Goal: Task Accomplishment & Management: Complete application form

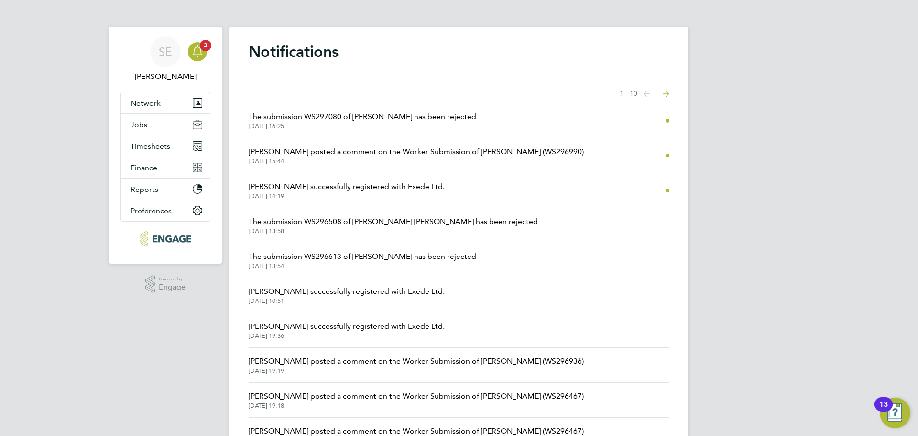
click at [329, 126] on span "02 Sep 2025, 16:25" at bounding box center [363, 126] width 228 height 8
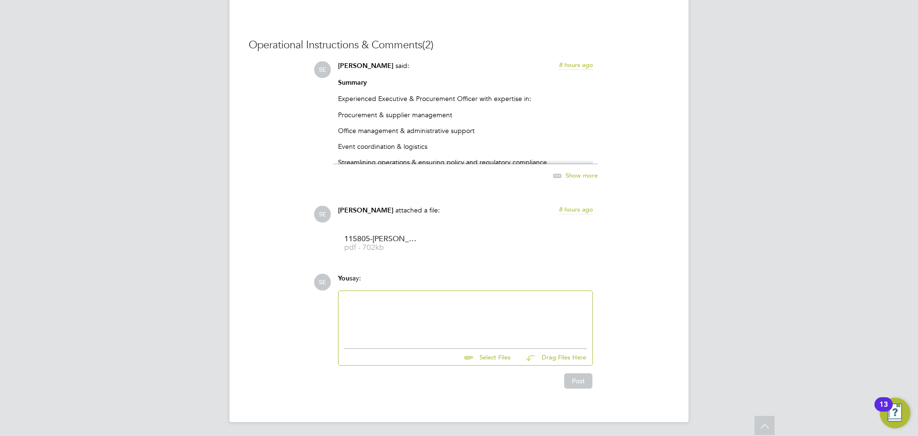
scroll to position [866, 0]
click at [568, 179] on div "Show more" at bounding box center [565, 174] width 66 height 12
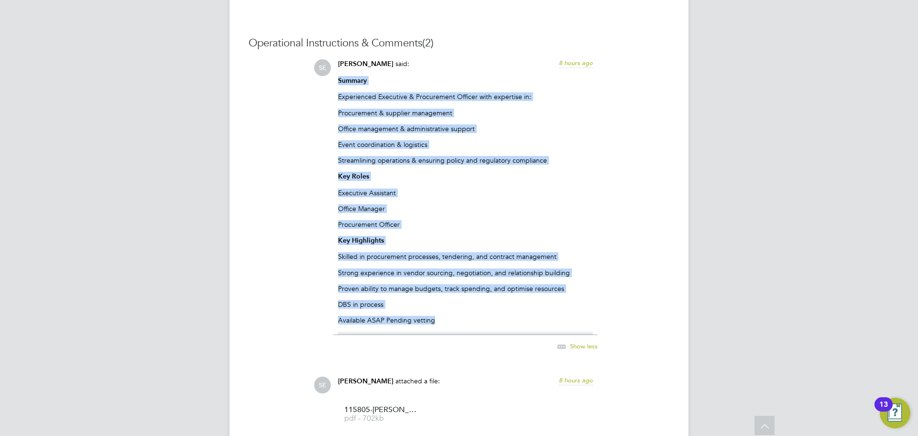
drag, startPoint x: 441, startPoint y: 318, endPoint x: 325, endPoint y: 81, distance: 263.5
click at [325, 81] on div "SE Sophia Ede said: 8 hours ago Summary Experienced Executive & Procurement Off…" at bounding box center [492, 210] width 356 height 303
copy div "Summary Experienced Executive & Procurement Officer with expertise in: Procurem…"
click at [435, 316] on p "Available ASAP Pending vetting" at bounding box center [465, 320] width 255 height 9
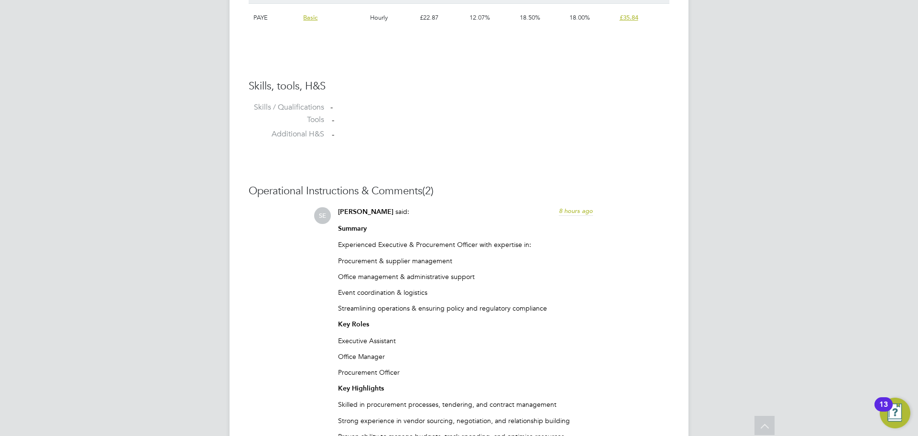
scroll to position [674, 0]
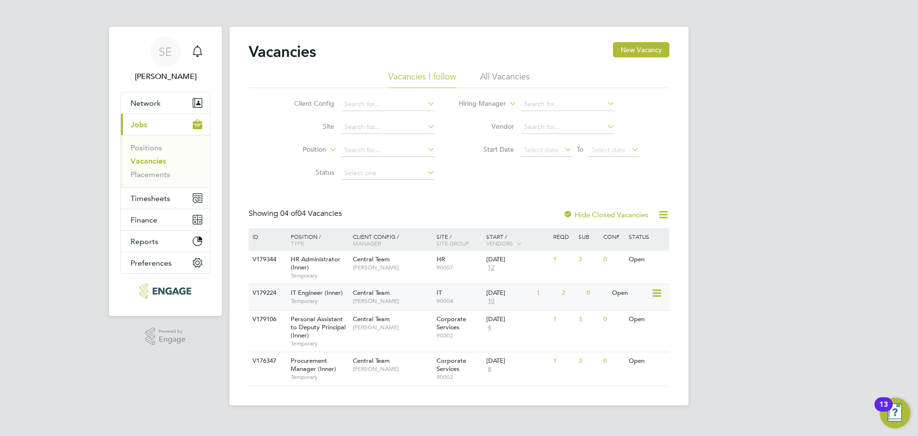
click at [353, 302] on div "Central Team Georgina Creighton" at bounding box center [393, 296] width 84 height 25
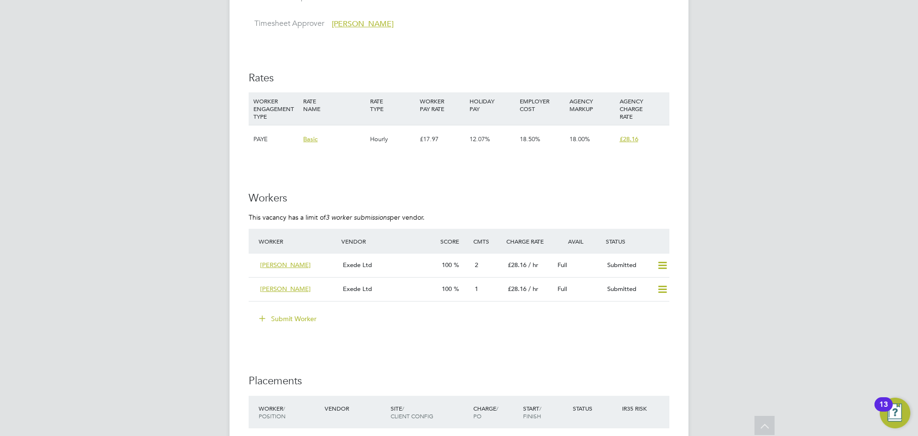
scroll to position [1483, 0]
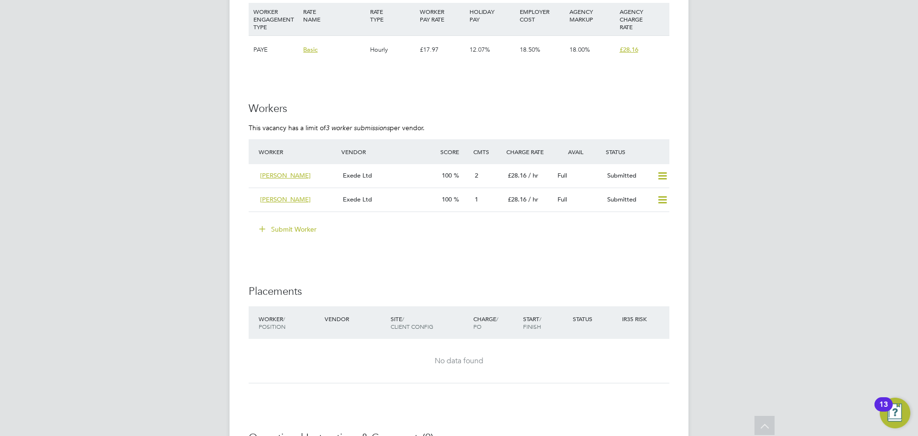
click at [301, 234] on button "Submit Worker" at bounding box center [289, 228] width 72 height 15
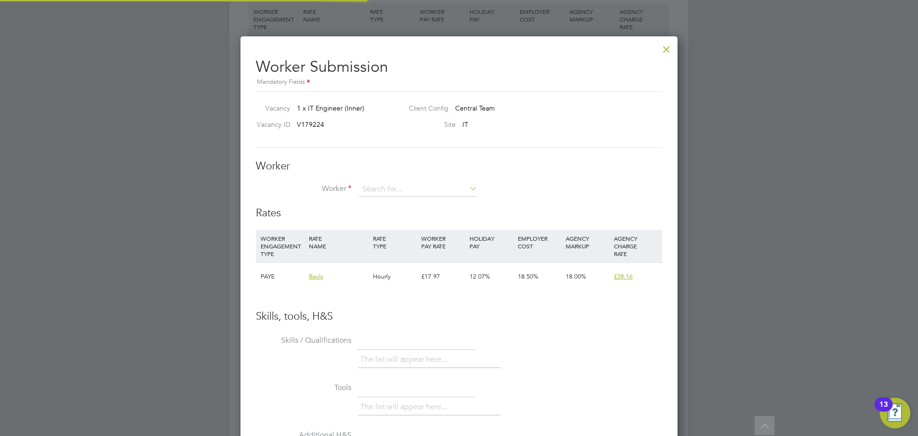
scroll to position [28, 65]
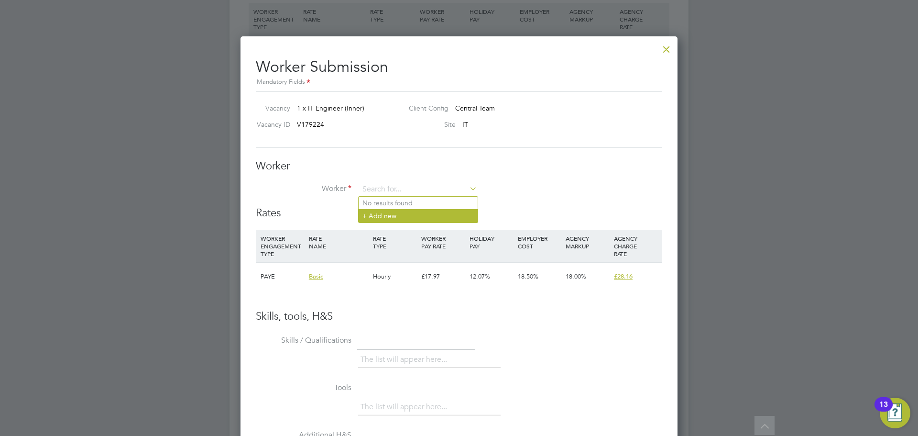
click at [395, 209] on li "+ Add new" at bounding box center [418, 215] width 119 height 13
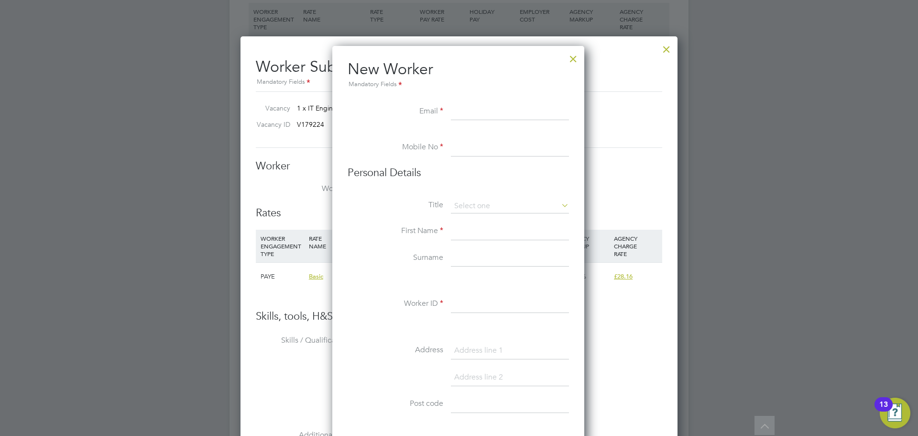
paste input "[EMAIL_ADDRESS][DOMAIN_NAME]"
type input "[EMAIL_ADDRESS][DOMAIN_NAME]"
drag, startPoint x: 482, startPoint y: 140, endPoint x: 441, endPoint y: 140, distance: 40.7
click at [482, 140] on input at bounding box center [510, 147] width 118 height 17
paste input "[PHONE_NUMBER]"
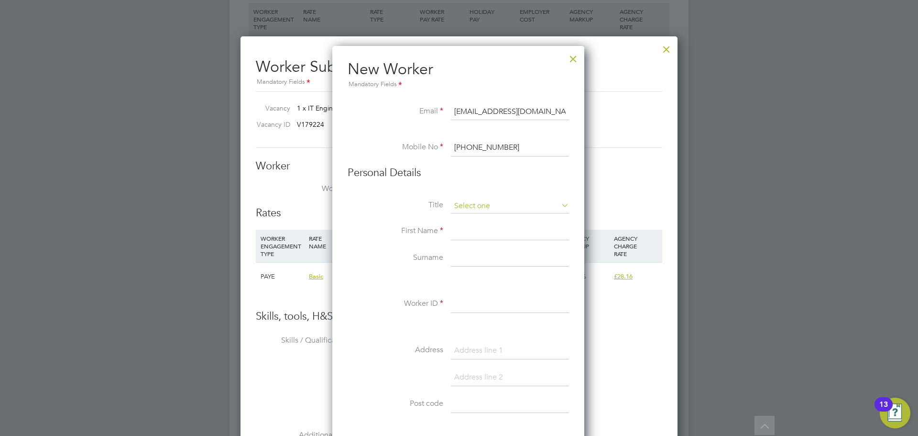
type input "[PHONE_NUMBER]"
click at [483, 207] on input at bounding box center [510, 206] width 118 height 14
click at [477, 223] on li "Mr" at bounding box center [510, 219] width 119 height 12
type input "Mr"
click at [469, 232] on input at bounding box center [510, 231] width 118 height 17
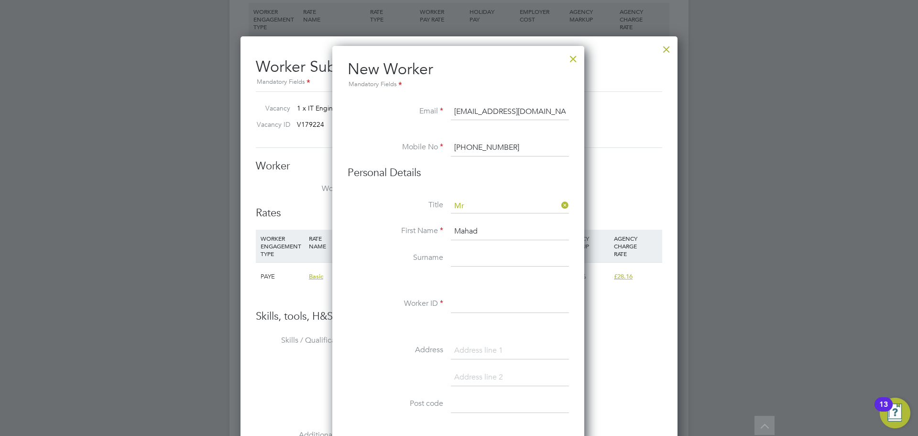
type input "Mahad"
type input "[PERSON_NAME]"
click at [496, 305] on input at bounding box center [510, 304] width 118 height 17
type input "210902"
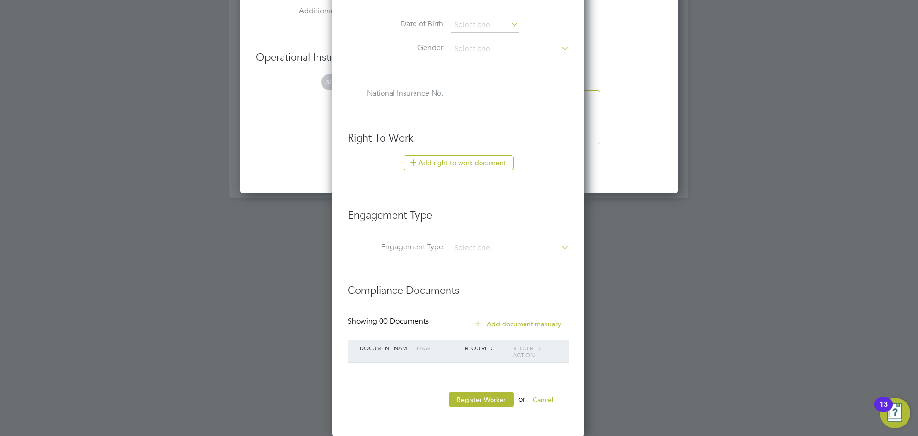
drag, startPoint x: 478, startPoint y: 396, endPoint x: 426, endPoint y: 365, distance: 60.5
click at [477, 396] on button "Register Worker" at bounding box center [481, 399] width 65 height 15
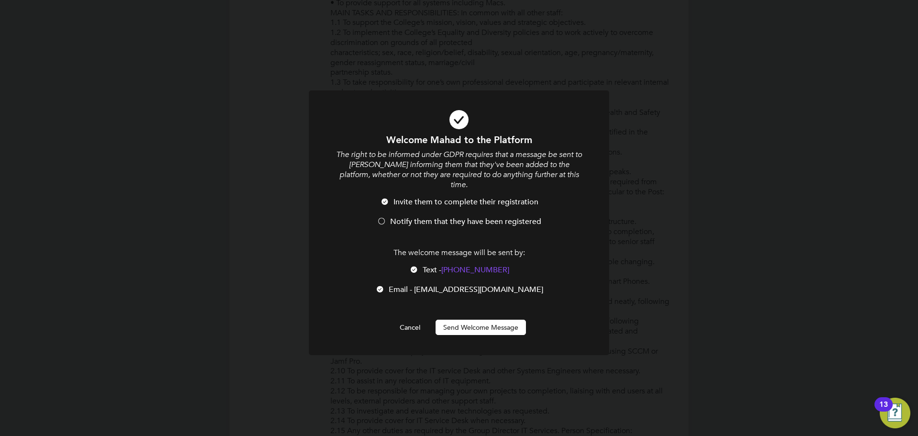
click at [374, 205] on li "Invite them to complete their registration" at bounding box center [459, 207] width 249 height 20
click at [412, 265] on div at bounding box center [414, 270] width 10 height 10
click at [474, 322] on button "Send Welcome Message" at bounding box center [481, 327] width 90 height 15
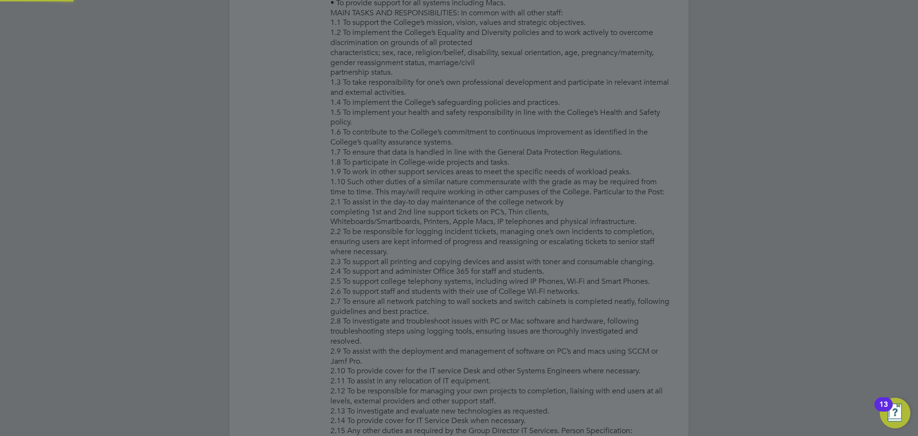
type input "[PERSON_NAME] (210902)"
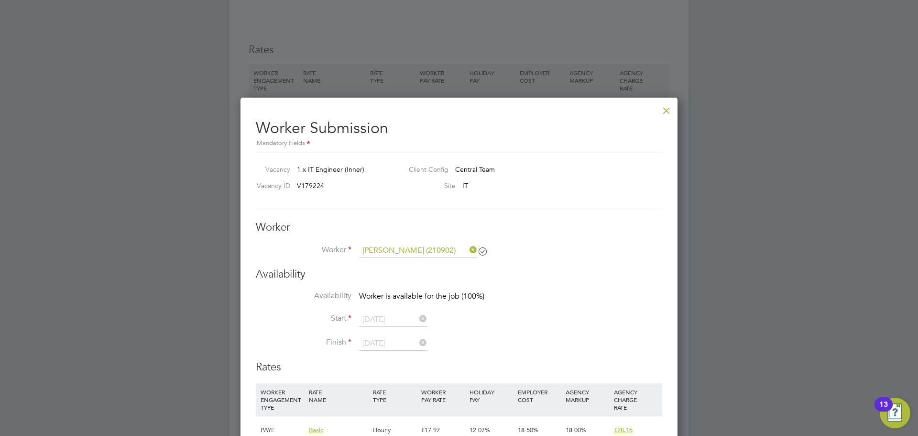
click at [665, 109] on div at bounding box center [666, 107] width 17 height 17
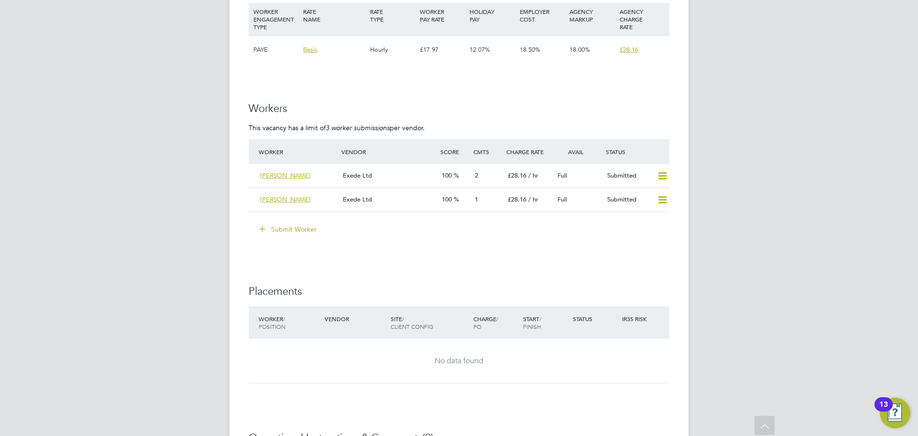
click at [276, 226] on button "Submit Worker" at bounding box center [289, 228] width 72 height 15
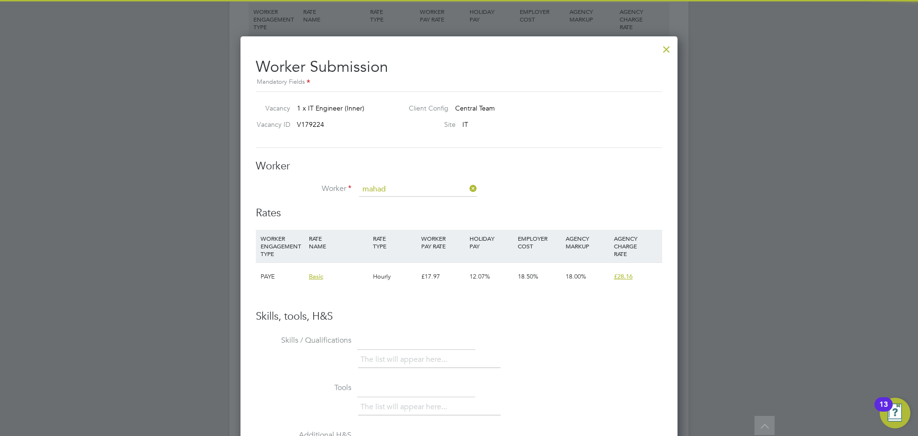
click at [403, 199] on li "[PERSON_NAME] (210902)" at bounding box center [418, 203] width 119 height 13
type input "[PERSON_NAME] (210902)"
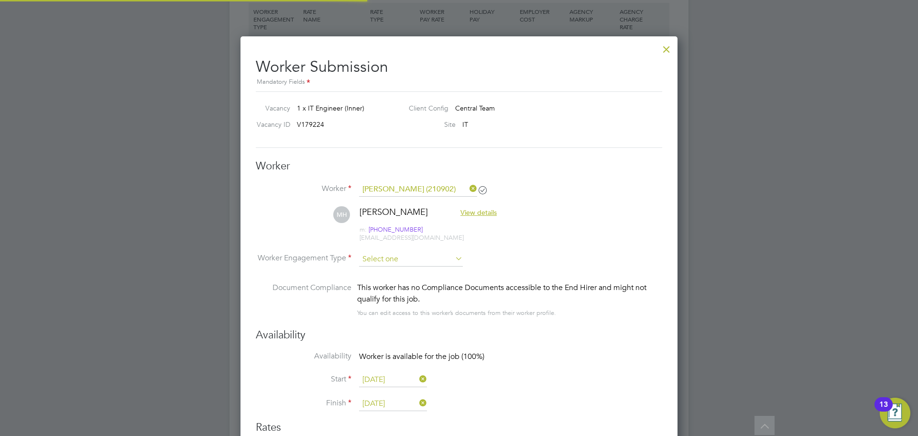
click at [383, 260] on input at bounding box center [411, 259] width 104 height 14
click at [383, 280] on li "PAYE" at bounding box center [411, 284] width 105 height 12
type input "PAYE"
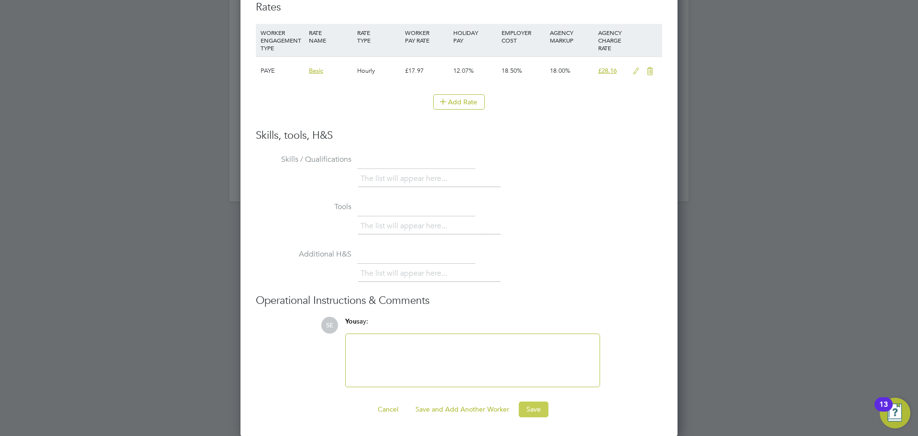
click at [534, 406] on button "Save" at bounding box center [534, 408] width 30 height 15
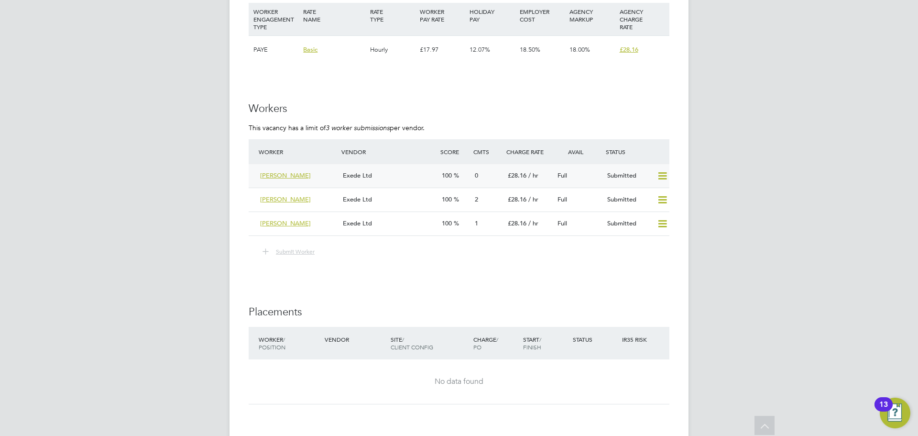
click at [390, 175] on div "Exede Ltd" at bounding box center [388, 176] width 99 height 16
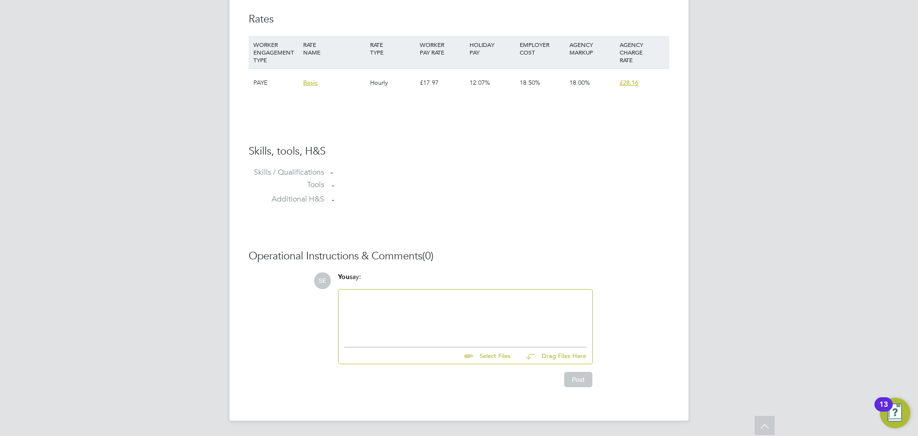
click at [391, 307] on div at bounding box center [465, 315] width 243 height 41
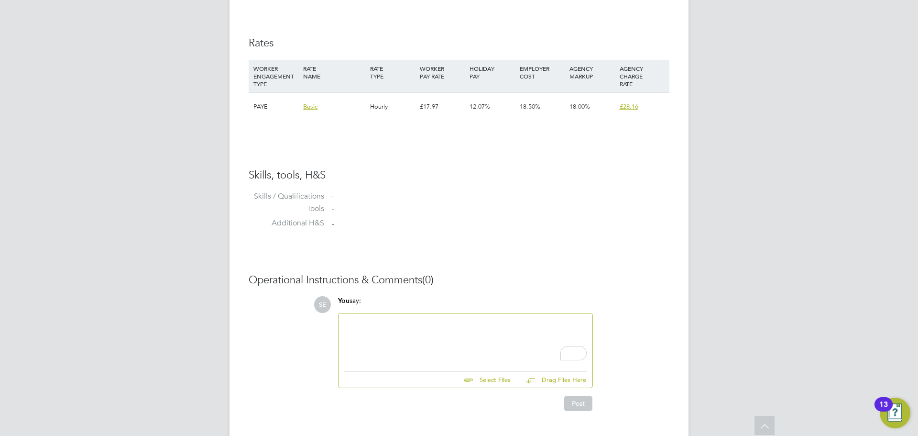
paste div "To enrich screen reader interactions, please activate Accessibility in Grammarl…"
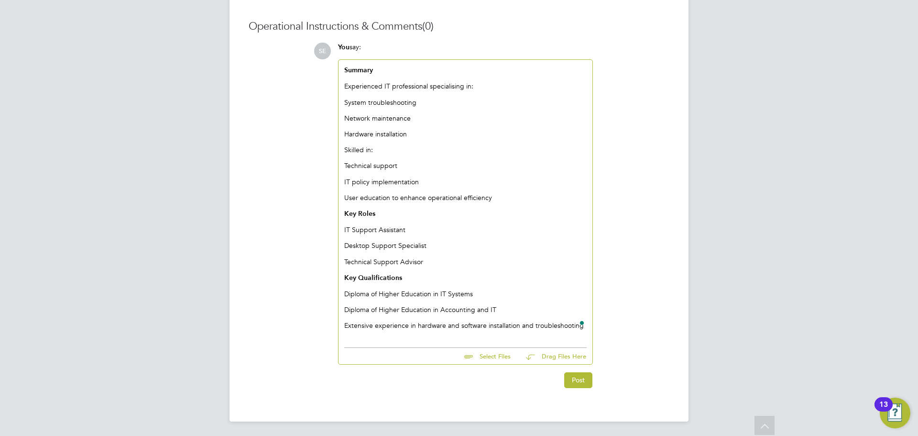
click at [554, 329] on p "Extensive experience in hardware and software installation and troubleshooting" at bounding box center [465, 325] width 243 height 9
click at [582, 373] on button "Post" at bounding box center [578, 379] width 28 height 15
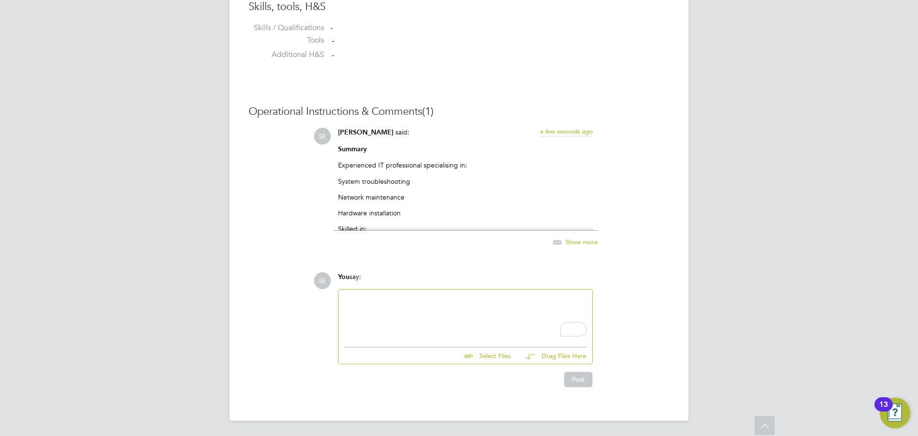
click at [453, 295] on div at bounding box center [466, 315] width 254 height 53
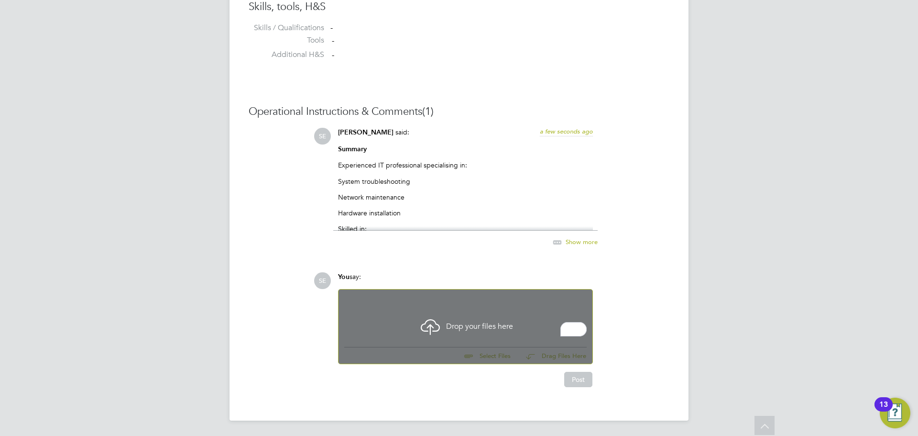
scroll to position [807, 0]
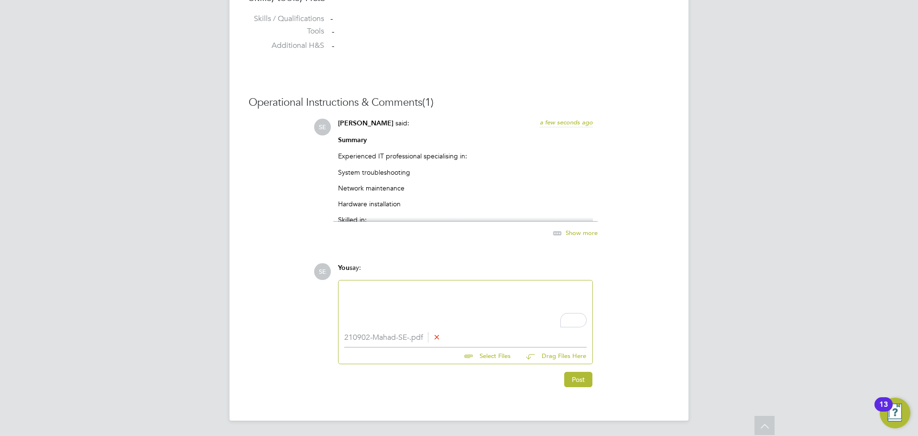
drag, startPoint x: 578, startPoint y: 377, endPoint x: 305, endPoint y: 354, distance: 274.6
click at [578, 377] on button "Post" at bounding box center [578, 379] width 28 height 15
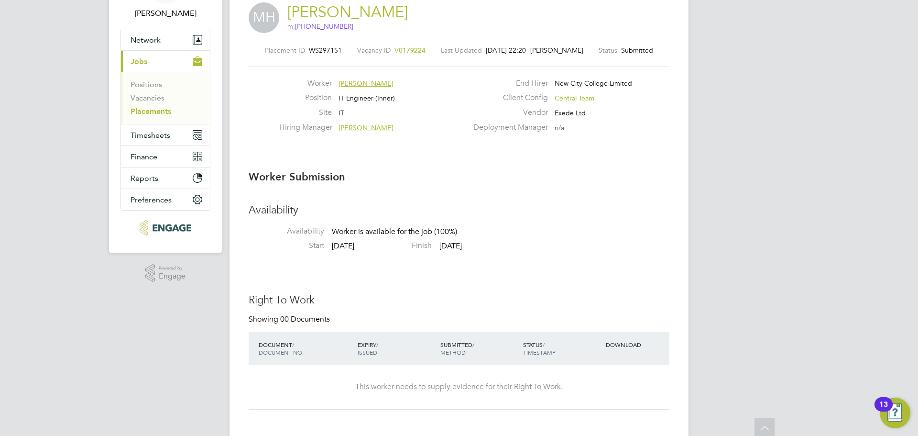
scroll to position [0, 0]
